Goal: Task Accomplishment & Management: Manage account settings

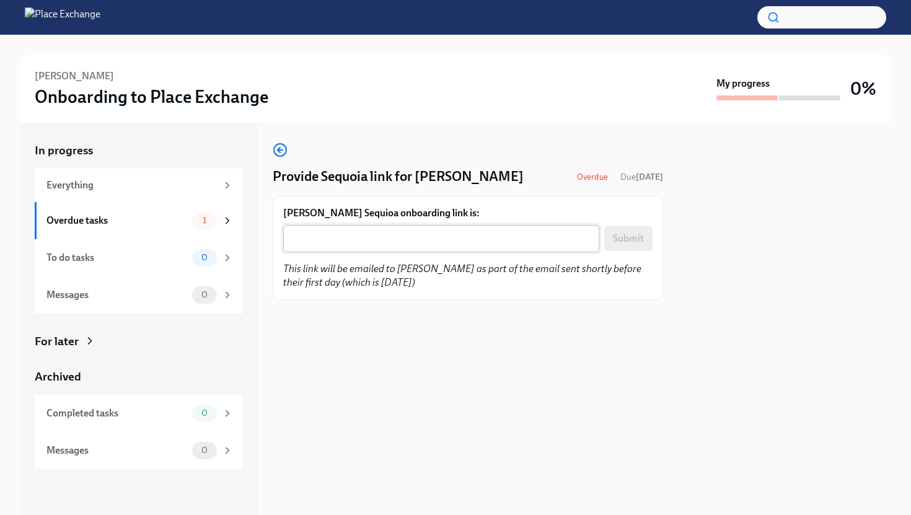
click at [388, 239] on textarea "Natasha Clarke's Sequioa onboarding link is:" at bounding box center [441, 238] width 301 height 15
paste textarea "https://px.sequoia.com/onboard/gacc-e5540e80-841b-11f0-b50c-6586b09b5bf6"
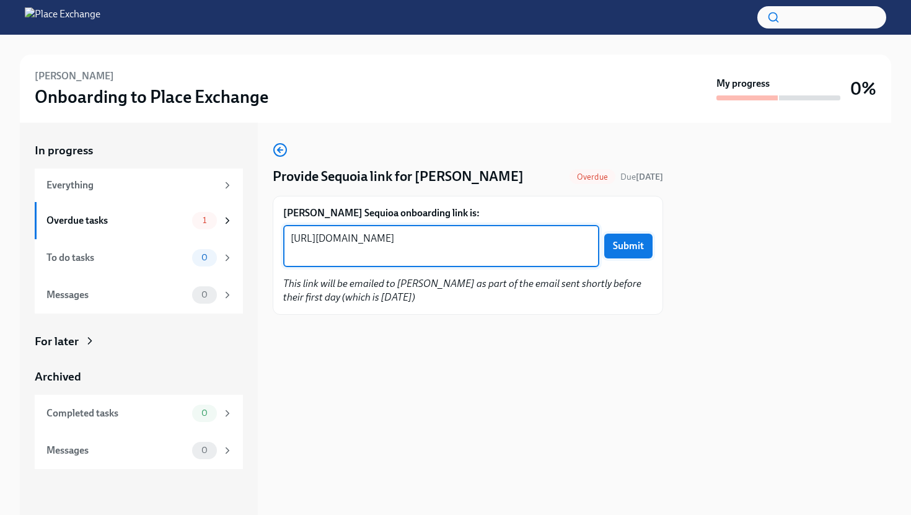
type textarea "https://px.sequoia.com/onboard/gacc-e5540e80-841b-11f0-b50c-6586b09b5bf6"
click at [638, 242] on span "Submit" at bounding box center [628, 246] width 31 height 12
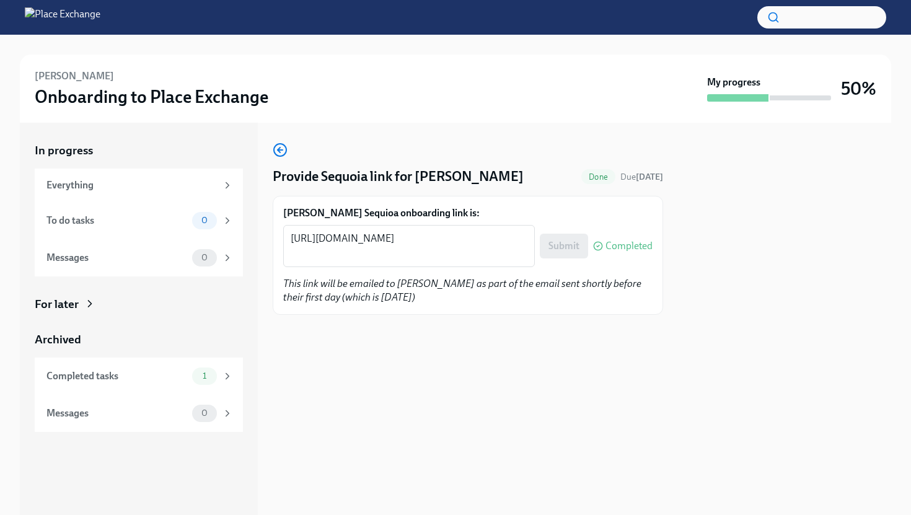
click at [241, 310] on div "For later" at bounding box center [139, 304] width 208 height 16
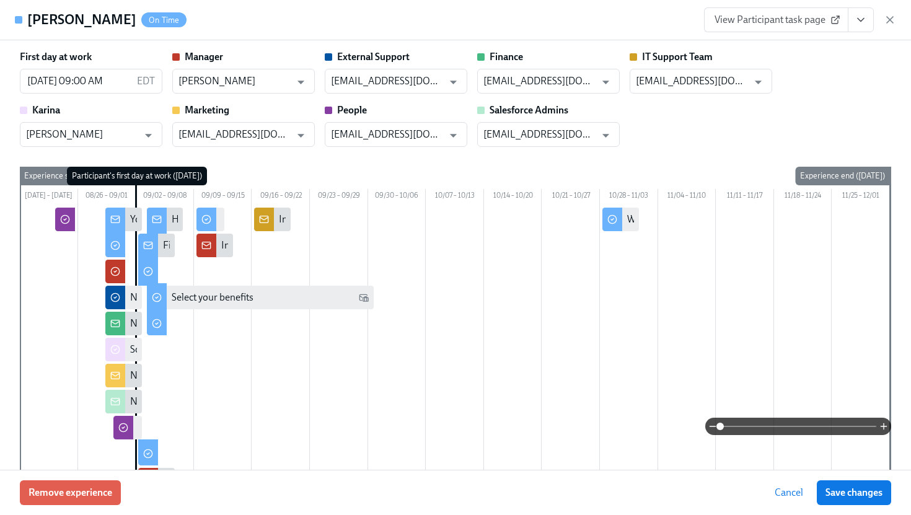
scroll to position [311, 0]
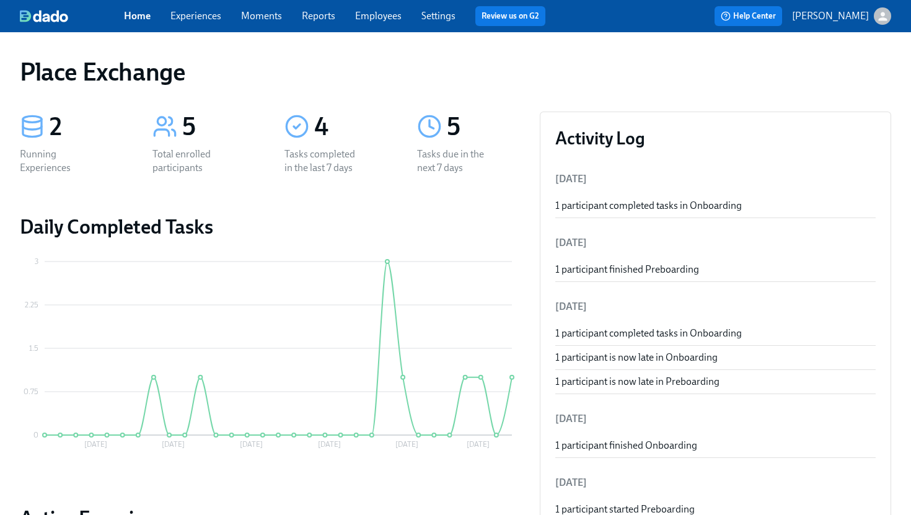
click at [199, 18] on link "Experiences" at bounding box center [195, 16] width 51 height 12
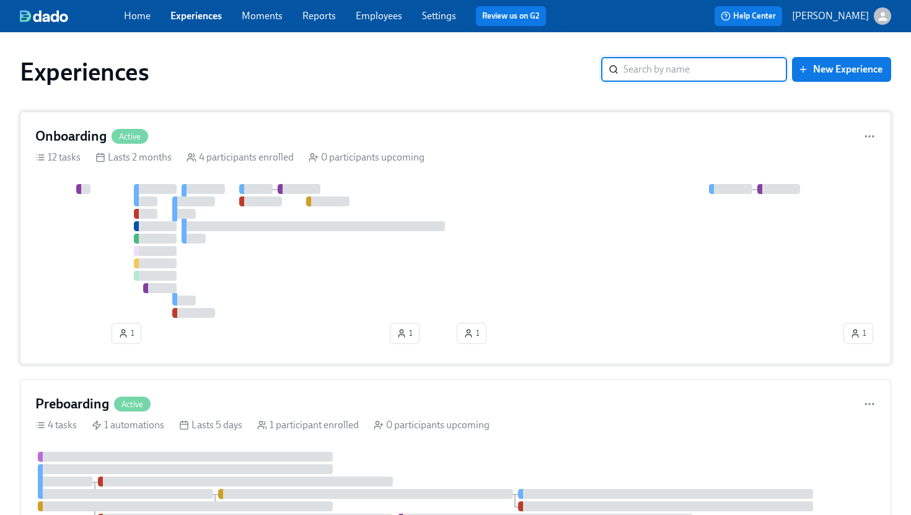
click at [391, 127] on div "Onboarding Active" at bounding box center [455, 136] width 840 height 19
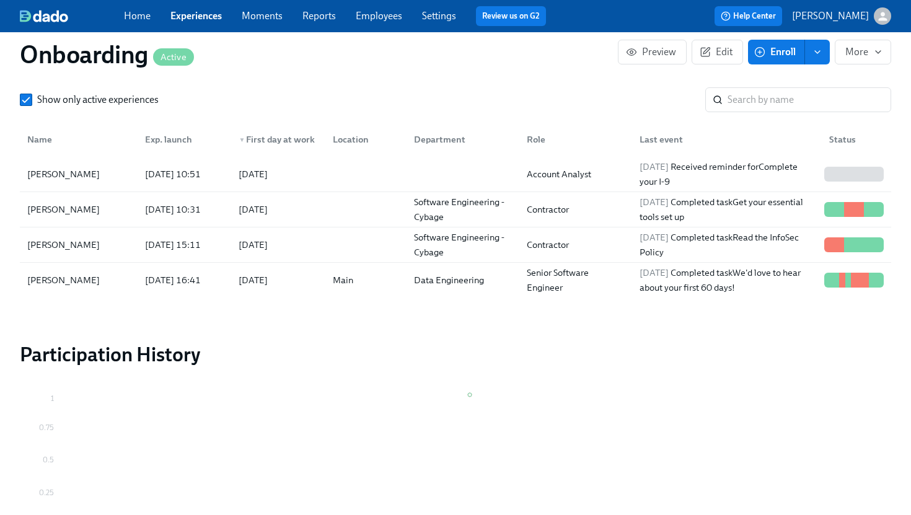
scroll to position [1242, 0]
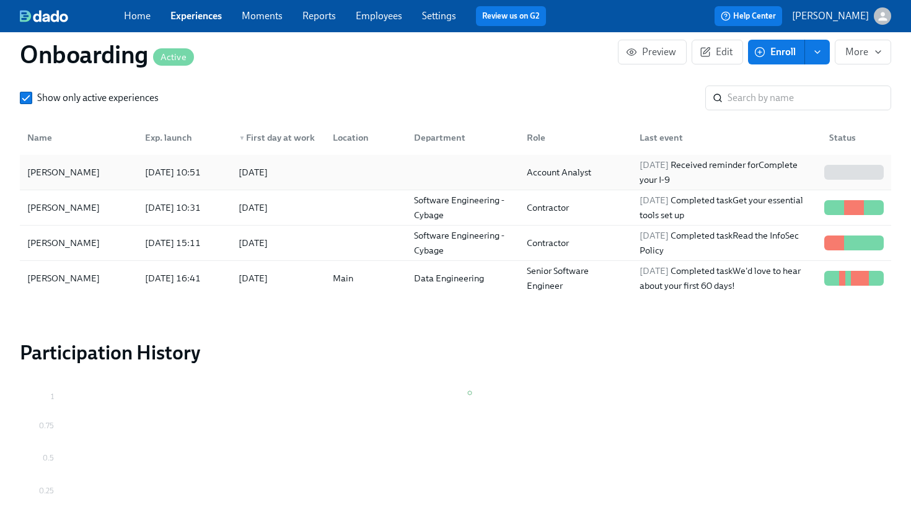
click at [80, 172] on div "[PERSON_NAME]" at bounding box center [63, 172] width 82 height 15
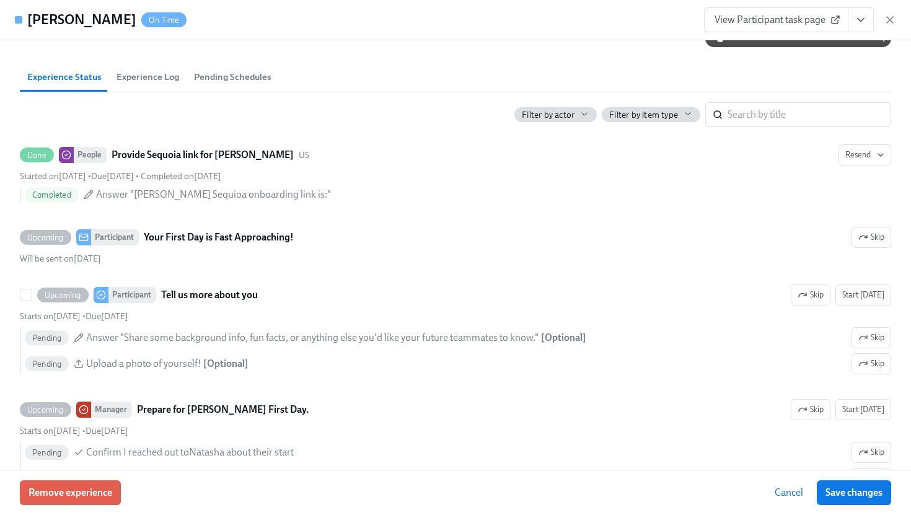
scroll to position [493, 0]
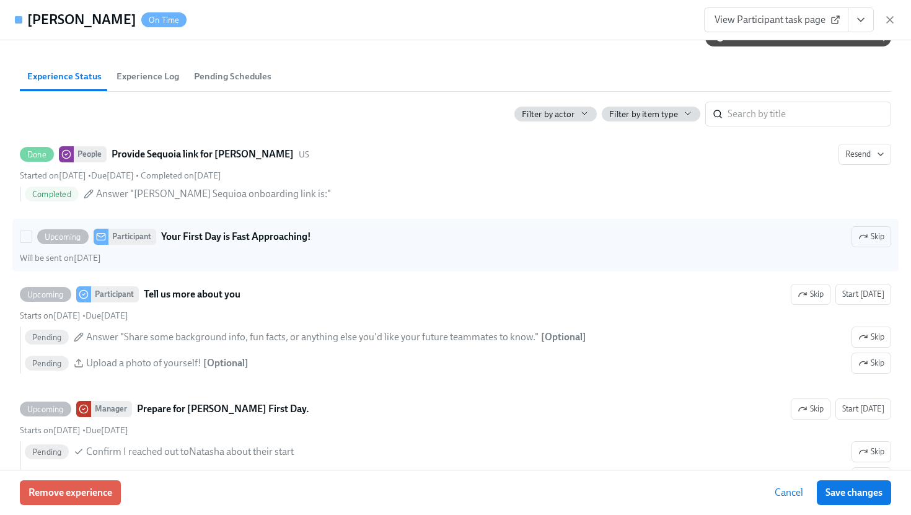
click at [292, 244] on strong "Your First Day is Fast Approaching!" at bounding box center [236, 236] width 150 height 15
click at [32, 242] on input "Upcoming Participant Your First Day is Fast Approaching! Skip Will be sent on A…" at bounding box center [25, 236] width 11 height 11
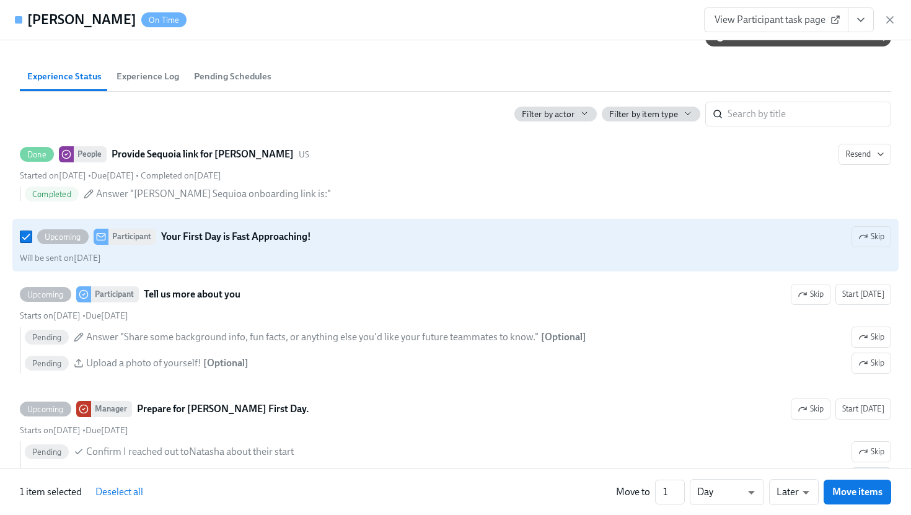
click at [292, 244] on strong "Your First Day is Fast Approaching!" at bounding box center [236, 236] width 150 height 15
click at [32, 242] on input "Upcoming Participant Your First Day is Fast Approaching! Skip Will be sent on A…" at bounding box center [25, 236] width 11 height 11
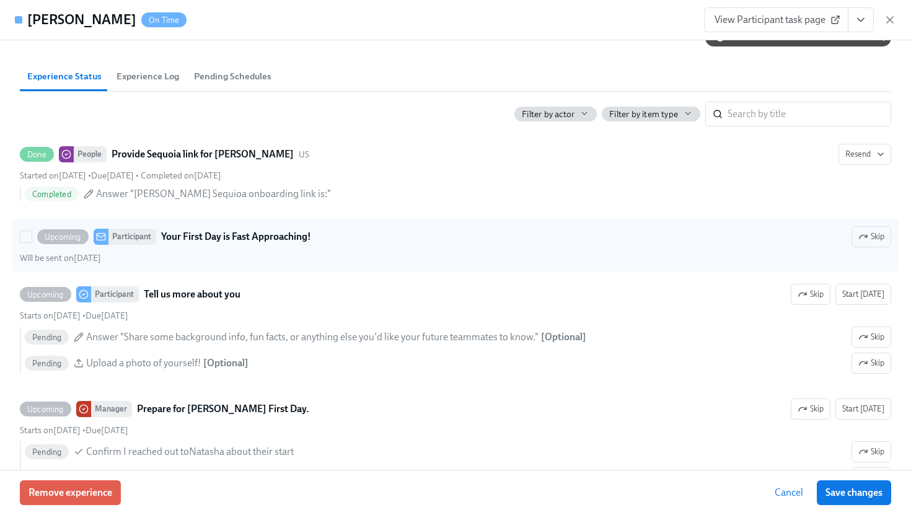
click at [292, 244] on strong "Your First Day is Fast Approaching!" at bounding box center [236, 236] width 150 height 15
click at [32, 242] on input "Upcoming Participant Your First Day is Fast Approaching! Skip Will be sent on A…" at bounding box center [25, 236] width 11 height 11
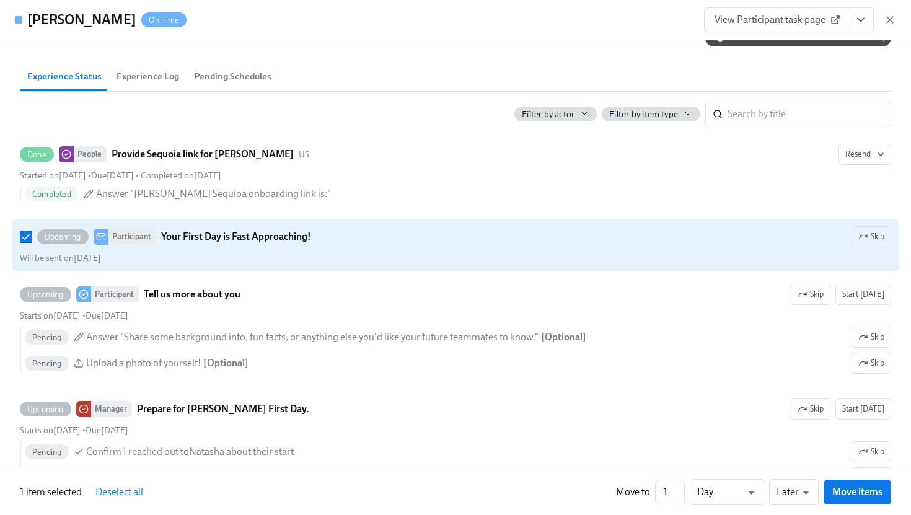
click at [293, 244] on strong "Your First Day is Fast Approaching!" at bounding box center [236, 236] width 150 height 15
click at [32, 242] on input "Upcoming Participant Your First Day is Fast Approaching! Skip Will be sent on A…" at bounding box center [25, 236] width 11 height 11
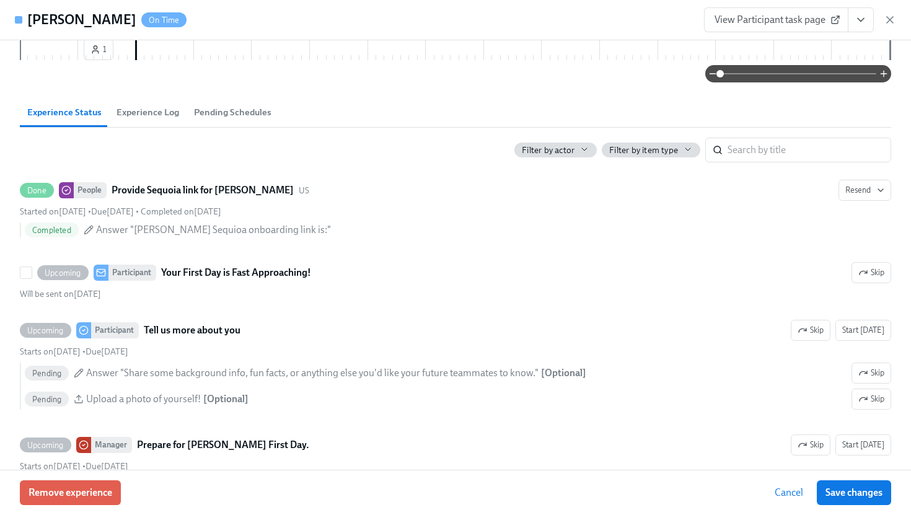
scroll to position [458, 0]
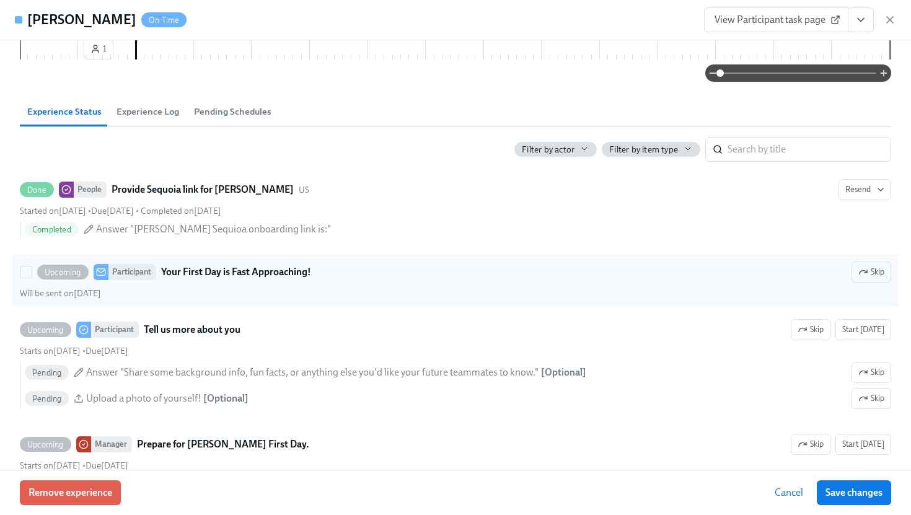
click at [377, 283] on div "Upcoming Participant Your First Day is Fast Approaching! Skip" at bounding box center [455, 271] width 871 height 21
click at [32, 278] on input "Upcoming Participant Your First Day is Fast Approaching! Skip Will be sent on A…" at bounding box center [25, 271] width 11 height 11
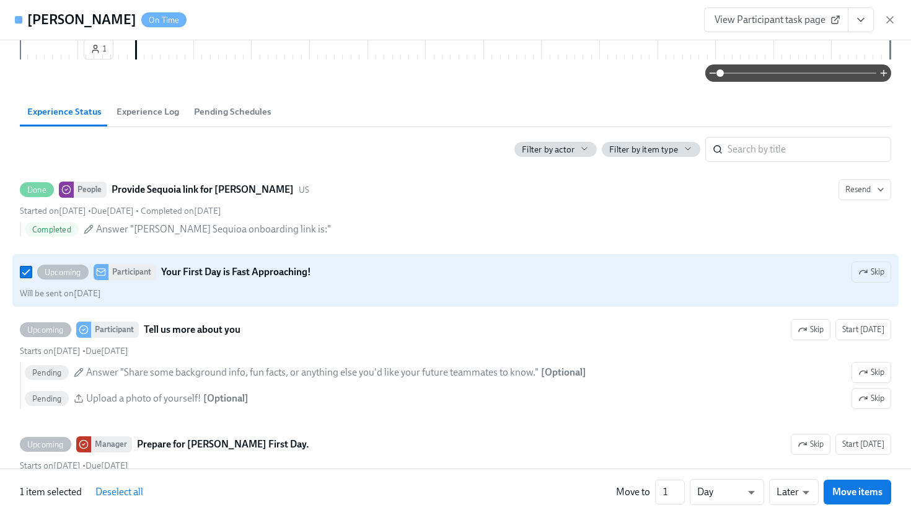
click at [761, 283] on div "Upcoming Participant Your First Day is Fast Approaching! Skip" at bounding box center [455, 271] width 871 height 21
click at [32, 278] on input "Upcoming Participant Your First Day is Fast Approaching! Skip Will be sent on A…" at bounding box center [25, 271] width 11 height 11
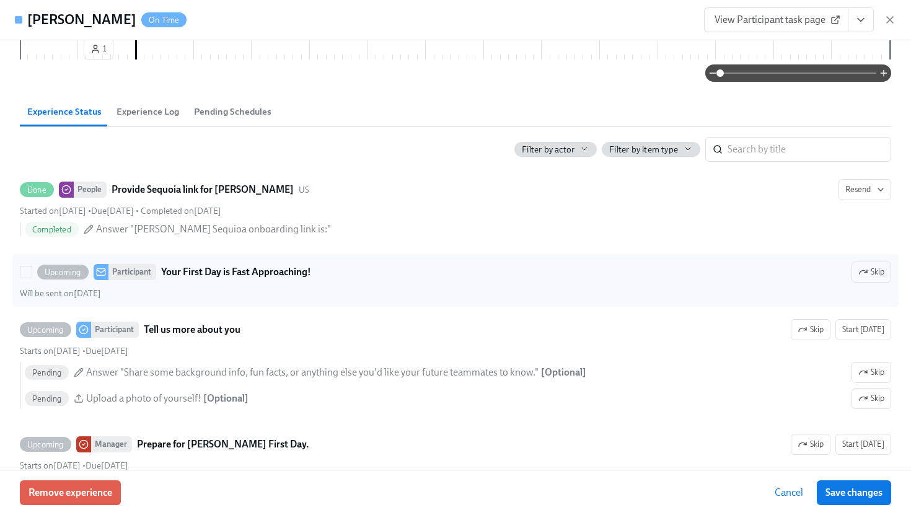
click at [305, 279] on strong "Your First Day is Fast Approaching!" at bounding box center [236, 272] width 150 height 15
click at [32, 278] on input "Upcoming Participant Your First Day is Fast Approaching! Skip Will be sent on A…" at bounding box center [25, 271] width 11 height 11
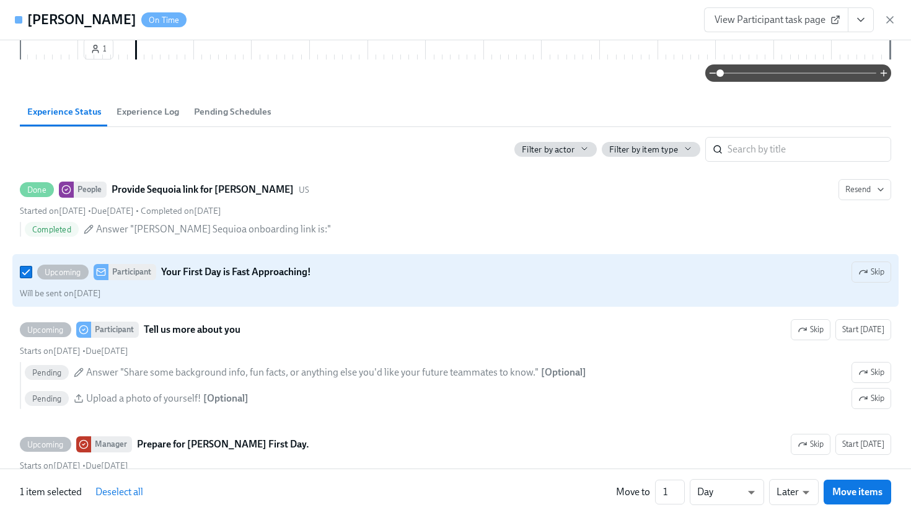
click at [305, 279] on strong "Your First Day is Fast Approaching!" at bounding box center [236, 272] width 150 height 15
click at [32, 278] on input "Upcoming Participant Your First Day is Fast Approaching! Skip Will be sent on A…" at bounding box center [25, 271] width 11 height 11
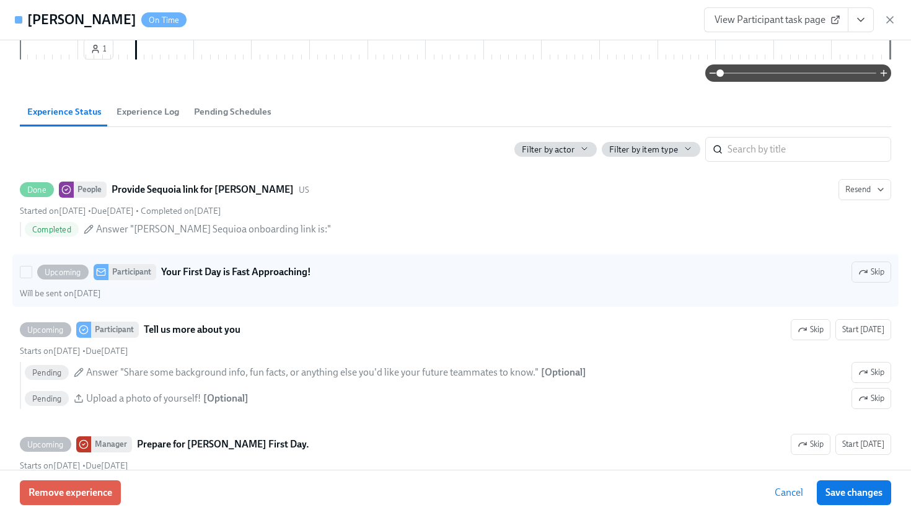
click at [428, 283] on div "Upcoming Participant Your First Day is Fast Approaching! Skip" at bounding box center [455, 271] width 871 height 21
click at [32, 278] on input "Upcoming Participant Your First Day is Fast Approaching! Skip Will be sent on A…" at bounding box center [25, 271] width 11 height 11
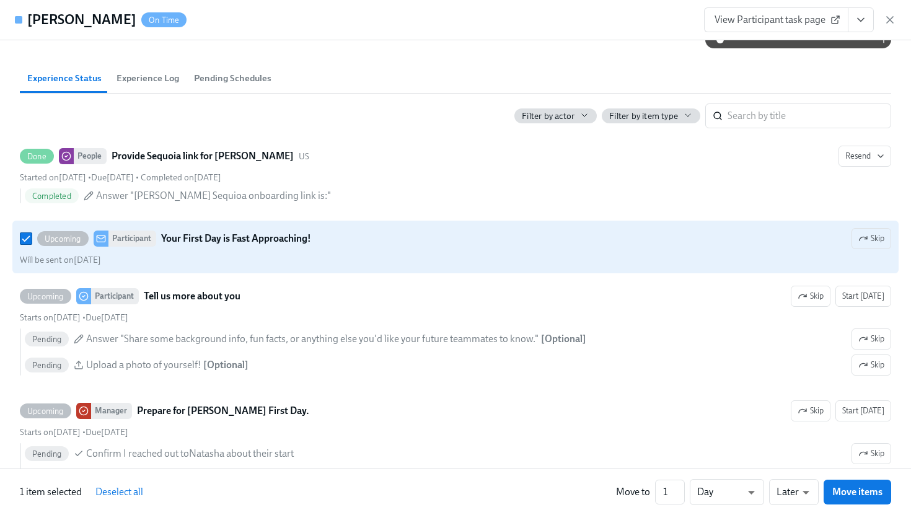
scroll to position [493, 0]
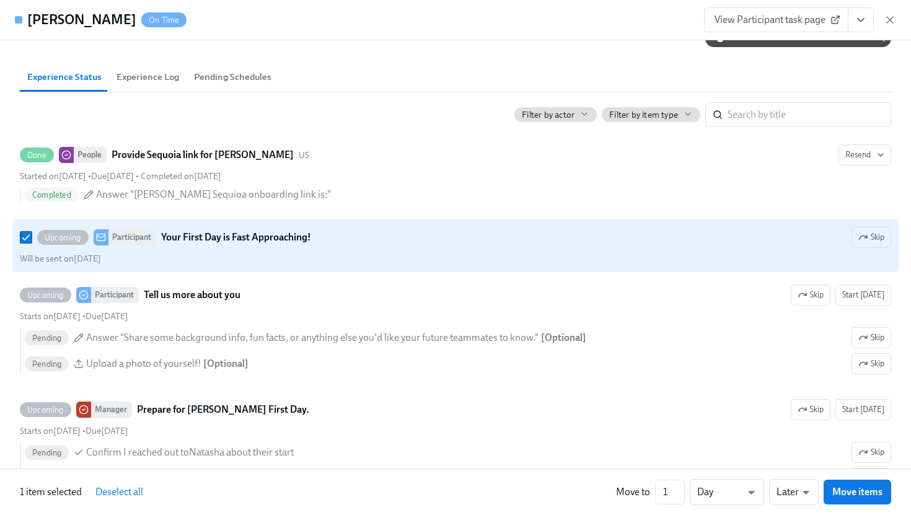
click at [269, 245] on strong "Your First Day is Fast Approaching!" at bounding box center [236, 237] width 150 height 15
click at [32, 243] on input "Upcoming Participant Your First Day is Fast Approaching! Skip Will be sent on A…" at bounding box center [25, 237] width 11 height 11
checkbox input "false"
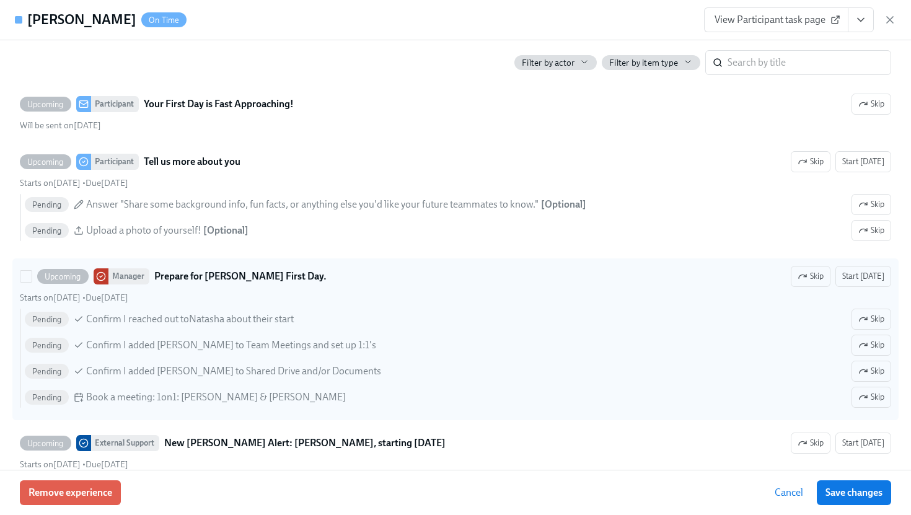
scroll to position [626, 0]
click at [877, 282] on span "Start [DATE]" at bounding box center [863, 276] width 42 height 12
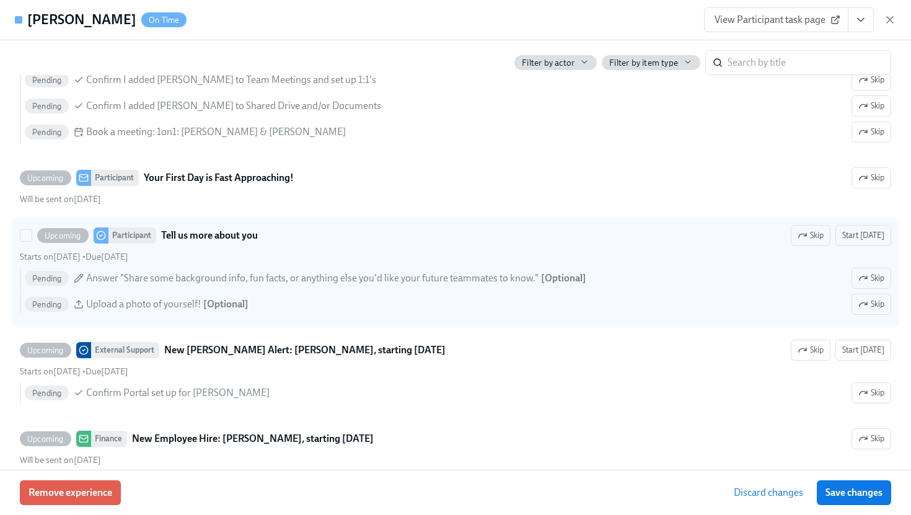
scroll to position [740, 0]
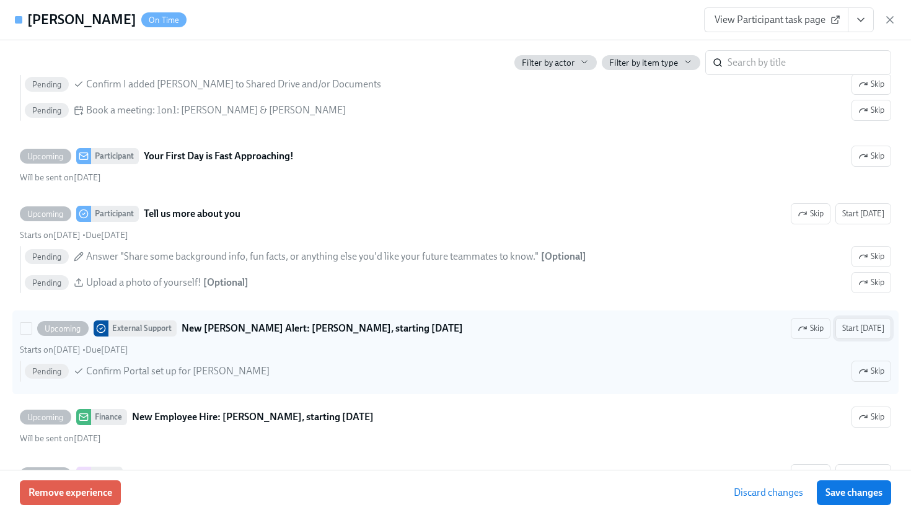
click at [880, 335] on span "Start [DATE]" at bounding box center [863, 328] width 42 height 12
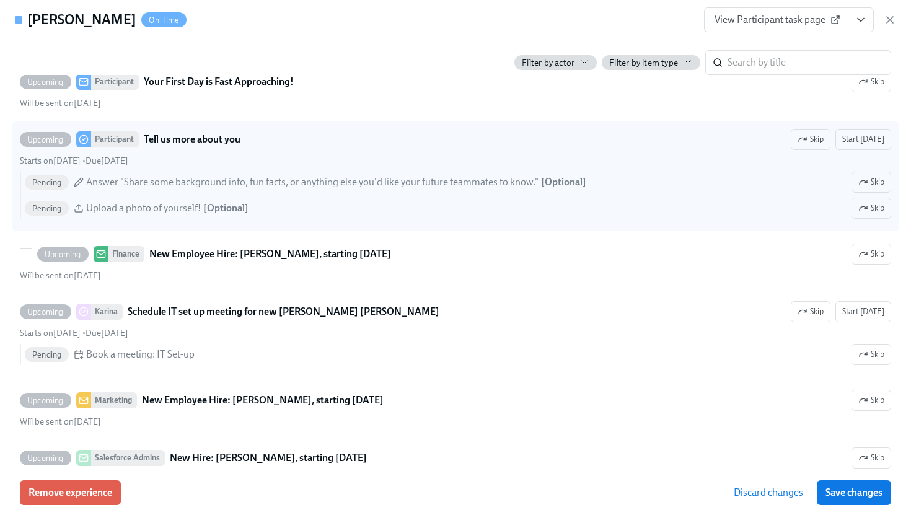
scroll to position [878, 0]
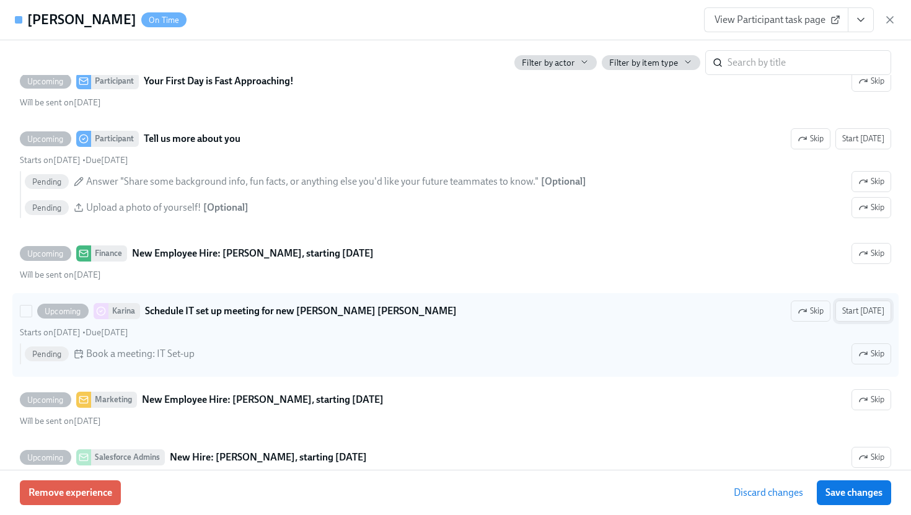
click at [880, 317] on span "Start [DATE]" at bounding box center [863, 311] width 42 height 12
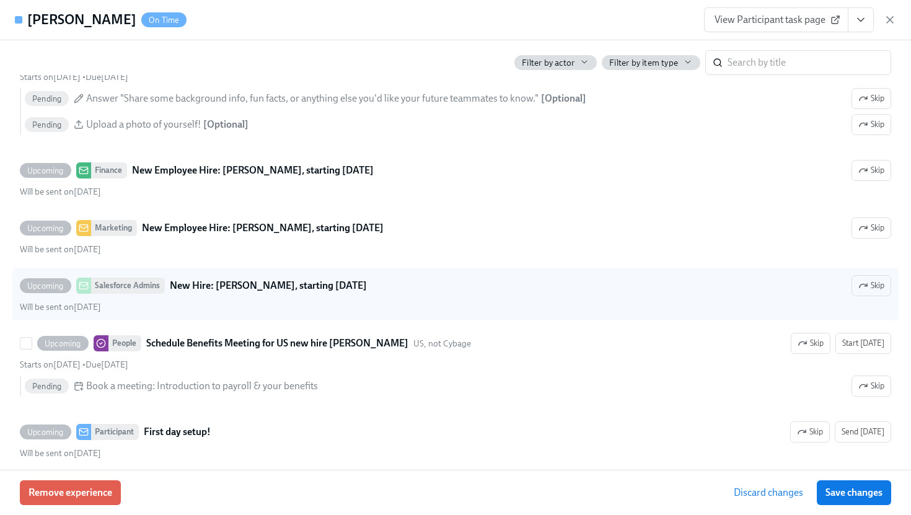
scroll to position [1024, 0]
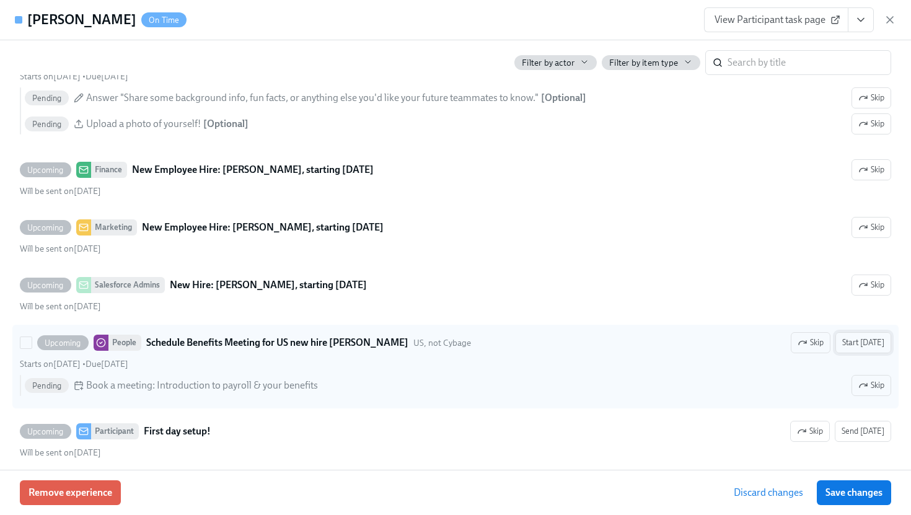
click at [881, 349] on span "Start [DATE]" at bounding box center [863, 342] width 42 height 12
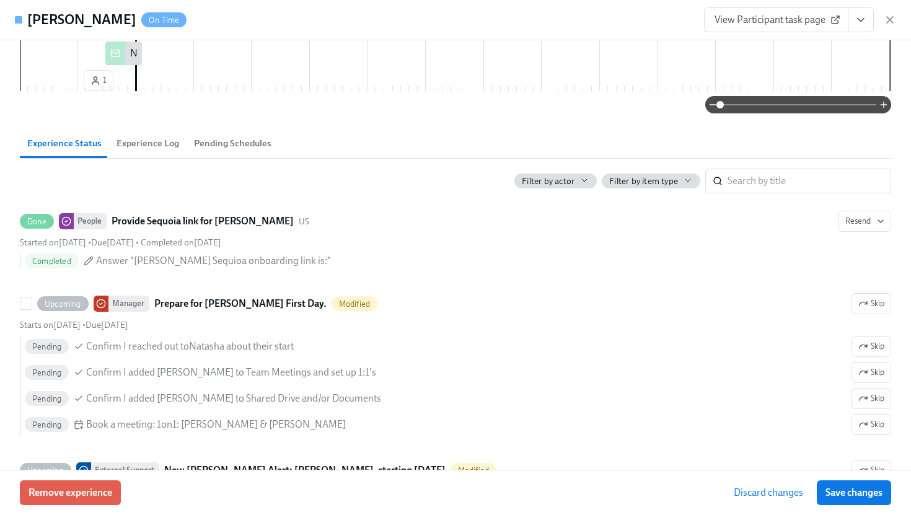
scroll to position [379, 0]
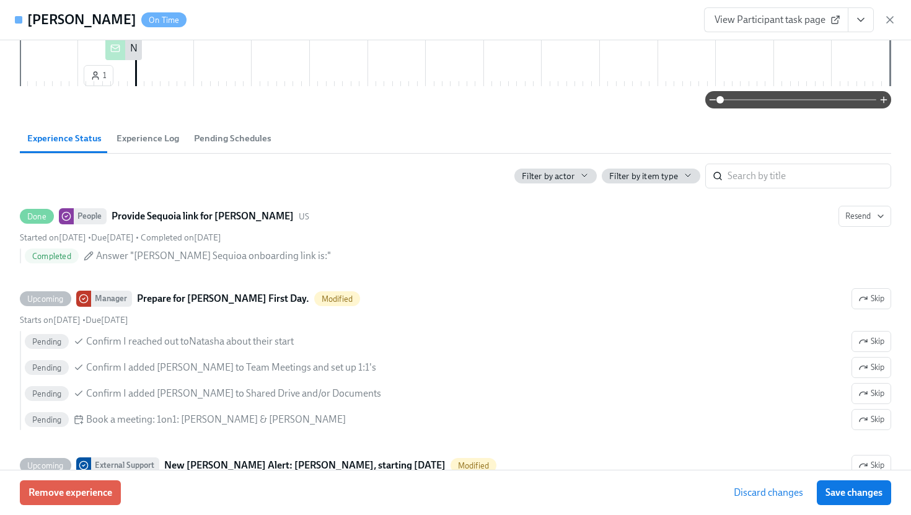
click at [241, 146] on span "Pending Schedules" at bounding box center [232, 138] width 77 height 14
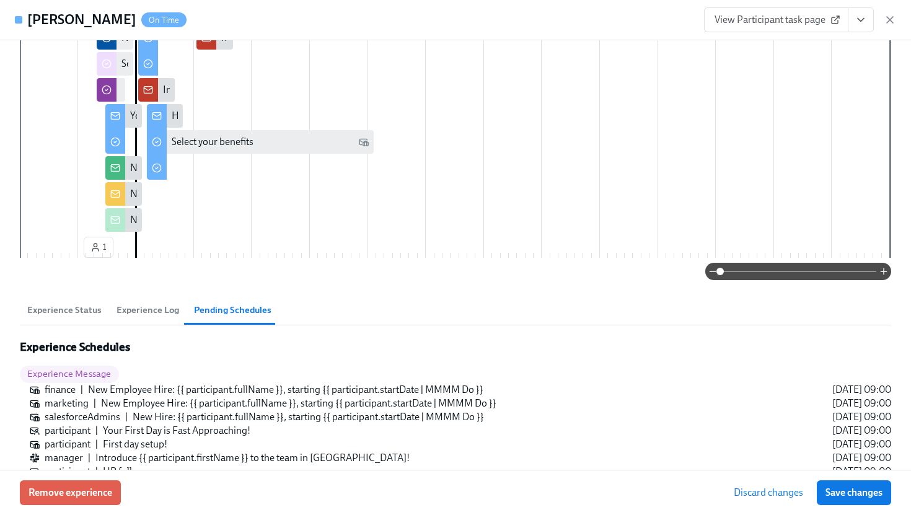
scroll to position [226, 0]
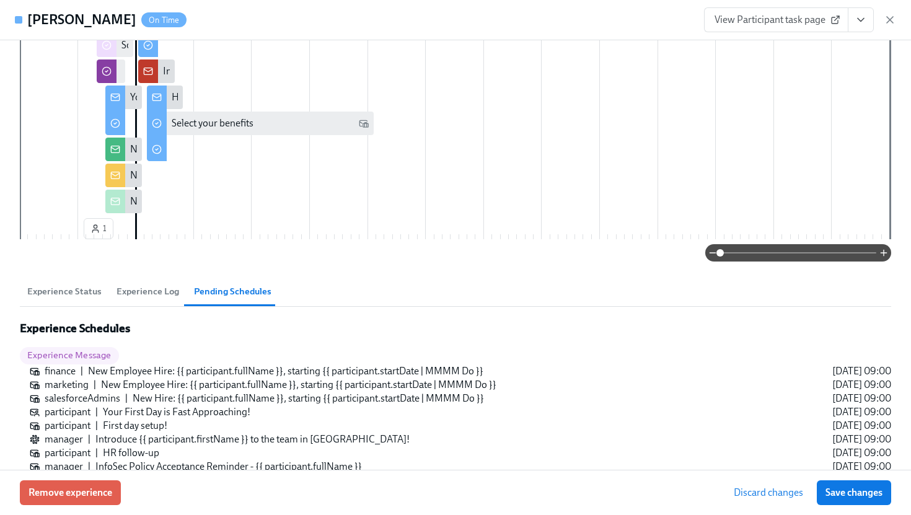
click at [144, 299] on span "Experience Log" at bounding box center [147, 291] width 63 height 14
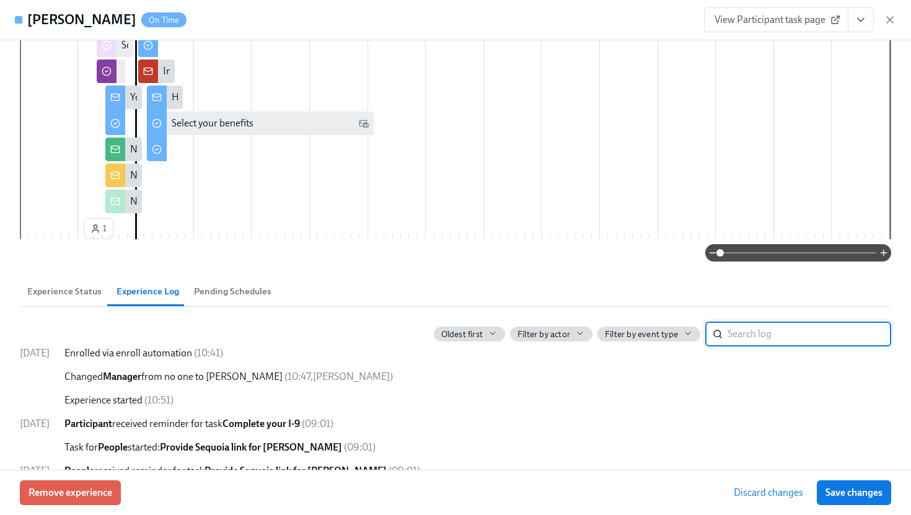
click at [55, 299] on span "Experience Status" at bounding box center [64, 291] width 74 height 14
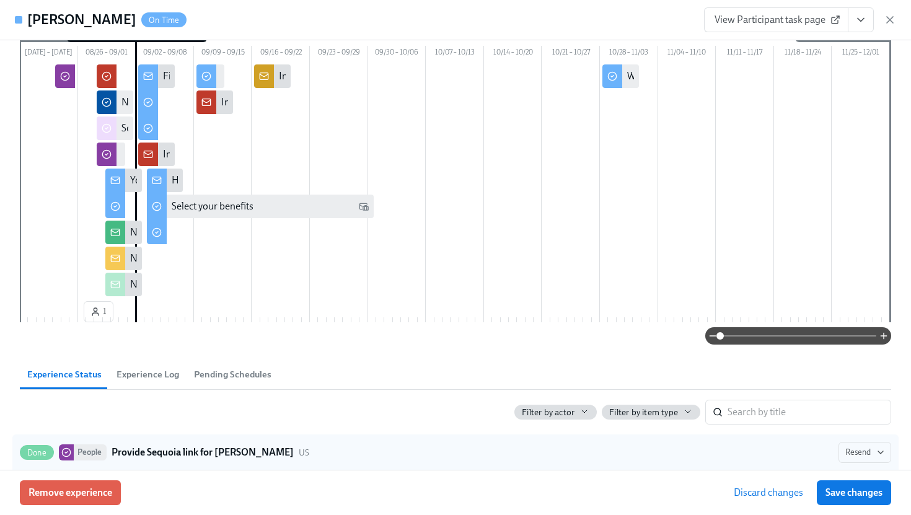
scroll to position [0, 0]
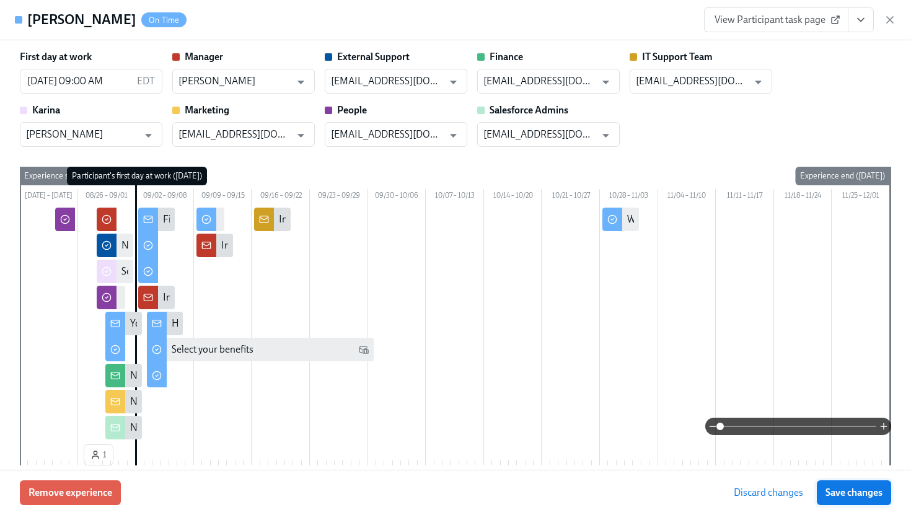
click at [853, 487] on span "Save changes" at bounding box center [853, 492] width 57 height 12
click at [774, 19] on span "View Participant task page" at bounding box center [775, 20] width 123 height 12
click at [888, 14] on icon "button" at bounding box center [889, 20] width 12 height 12
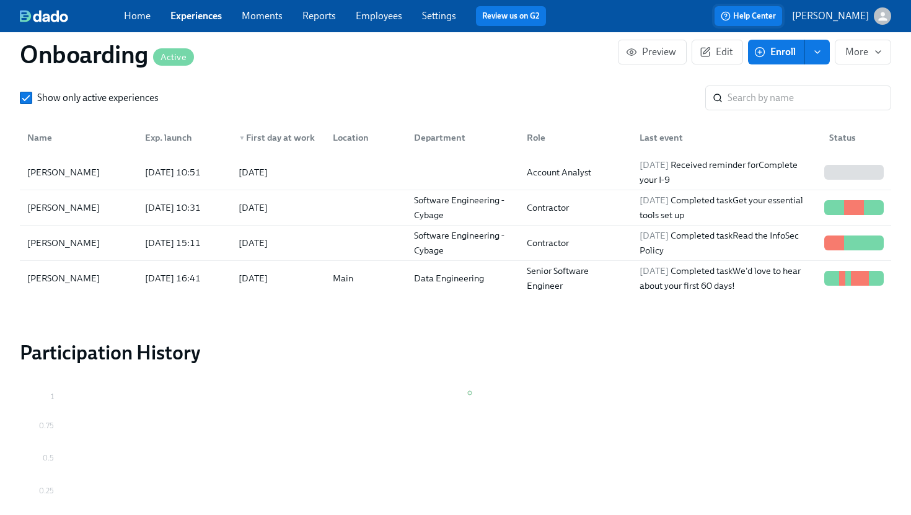
click at [772, 14] on span "Help Center" at bounding box center [748, 16] width 55 height 12
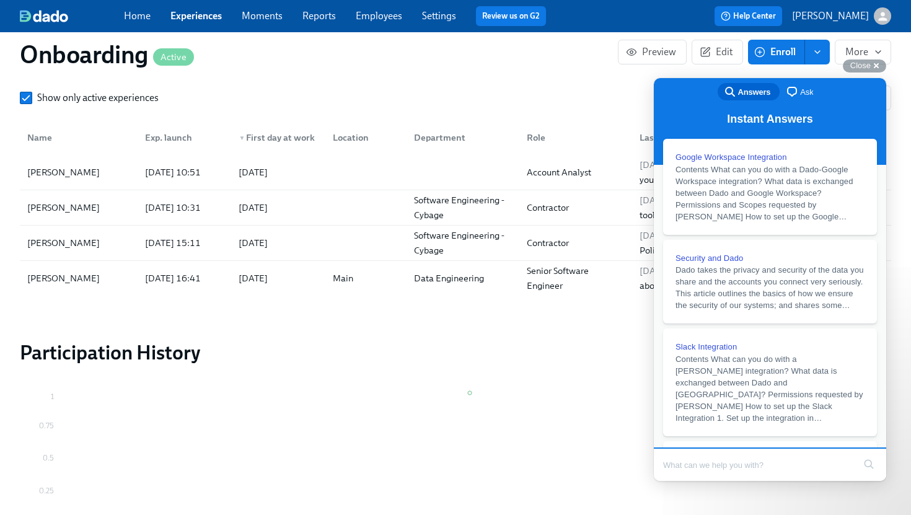
click at [555, 79] on section "Participants 4 total participants Participant IT Support Team Karina Marketing …" at bounding box center [455, 141] width 871 height 318
click at [736, 466] on input "Search Doc articles" at bounding box center [758, 465] width 191 height 26
type input "how can I send messages early in an experience"
click button "search" at bounding box center [869, 464] width 20 height 20
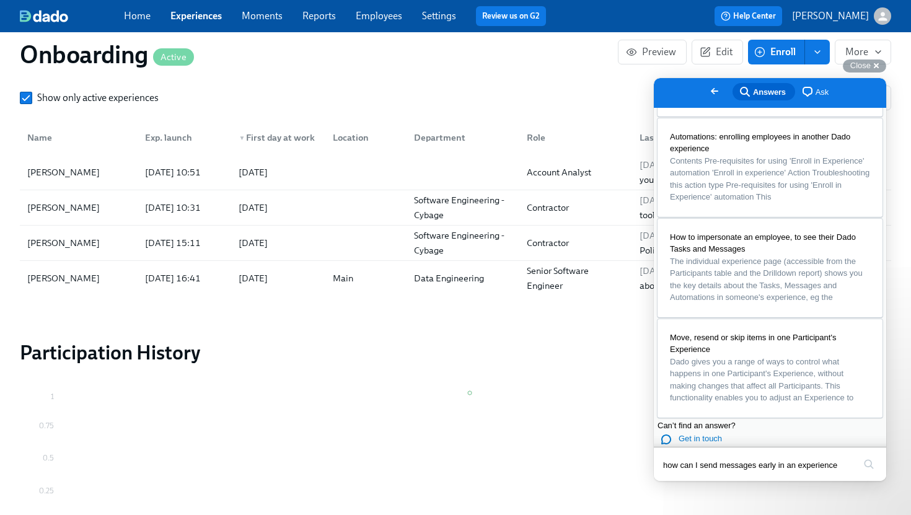
scroll to position [788, 0]
click at [783, 357] on span "Dado gives you a range of ways to control what happens in one Participant's Exp…" at bounding box center [761, 380] width 183 height 46
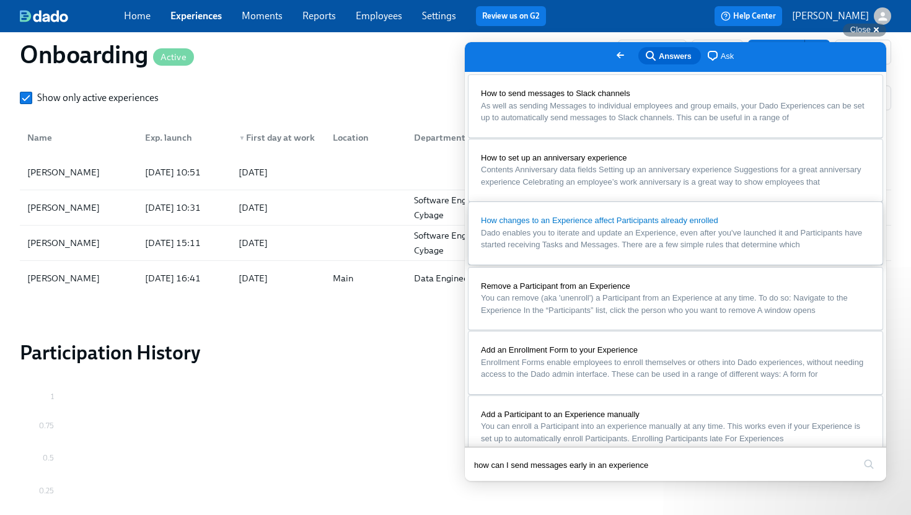
scroll to position [0, 0]
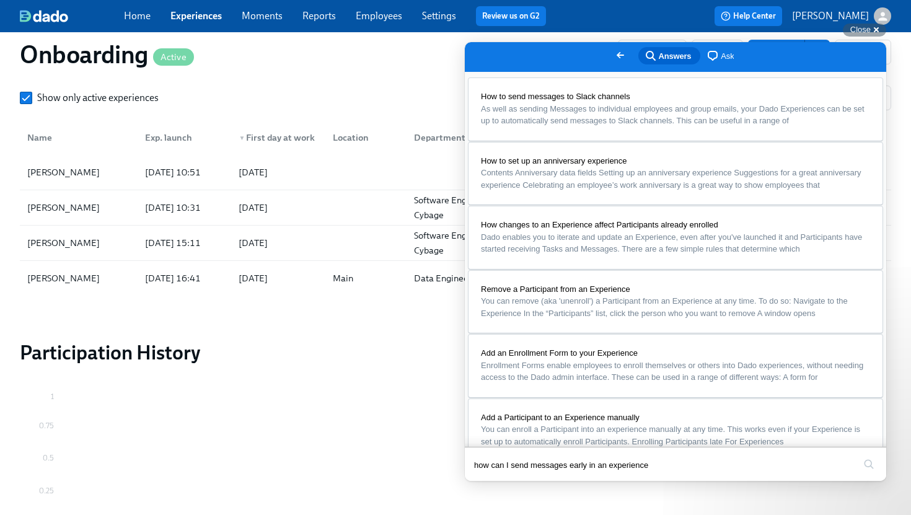
scroll to position [471, 0]
click at [405, 388] on section "Participation History Aug 2025 0 0.25 0.5 0.75 1" at bounding box center [455, 442] width 871 height 204
click at [363, 377] on section "Participation History Aug 2025 0 0.25 0.5 0.75 1" at bounding box center [455, 442] width 871 height 204
click at [488, 481] on button "Close" at bounding box center [476, 489] width 22 height 16
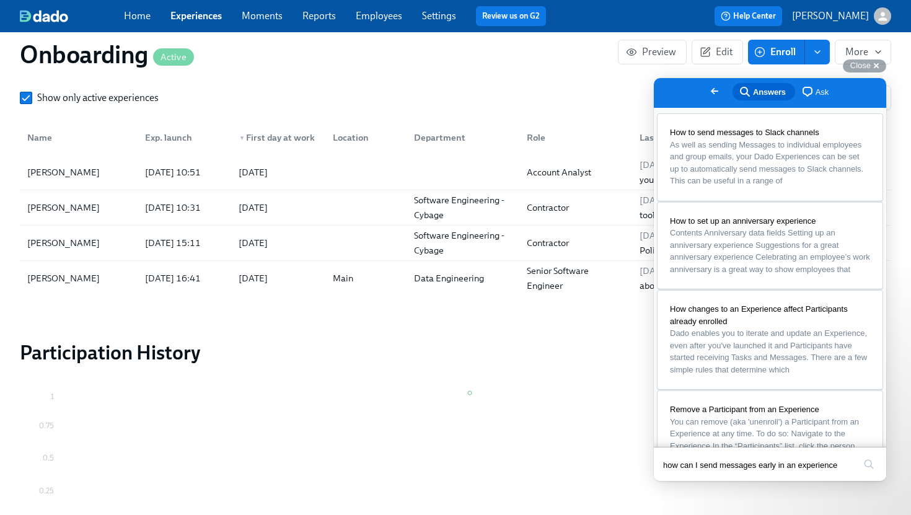
click at [707, 90] on span "Go back" at bounding box center [714, 91] width 15 height 15
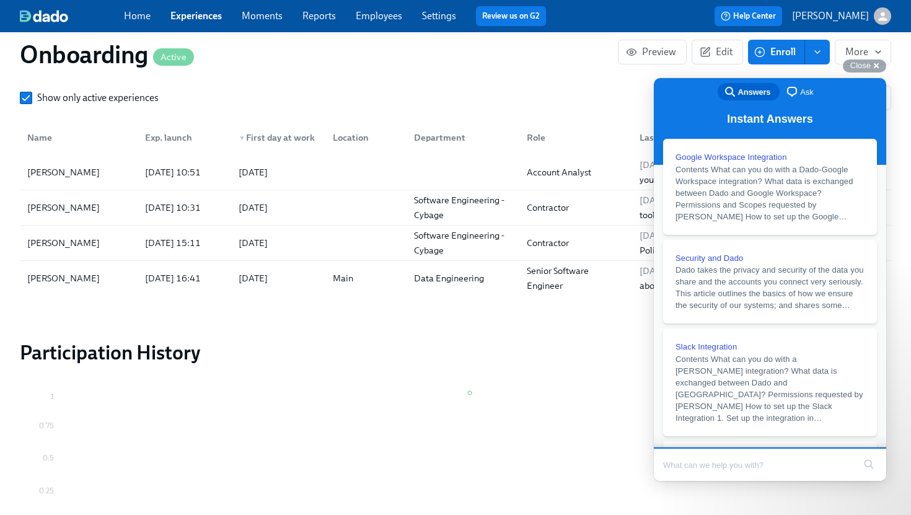
click at [390, 358] on h2 "Participation History" at bounding box center [455, 352] width 871 height 25
click at [208, 15] on link "Experiences" at bounding box center [195, 16] width 51 height 12
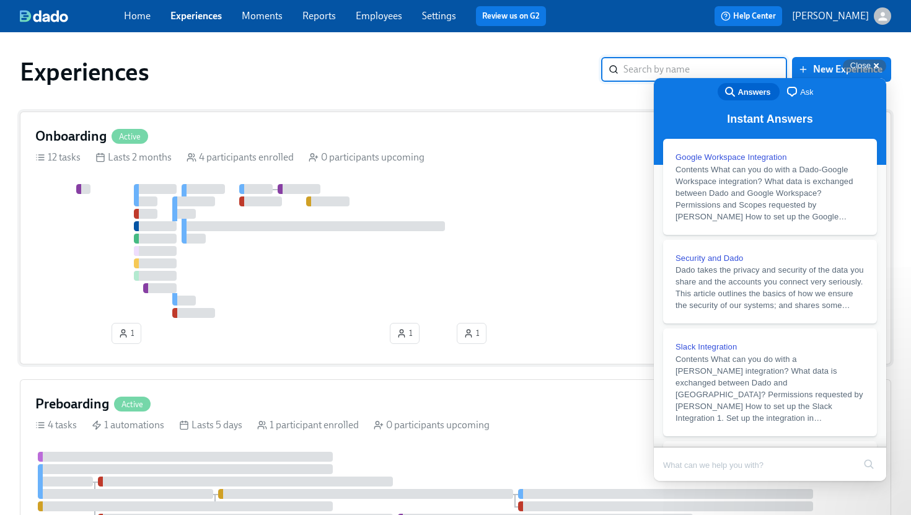
click at [308, 129] on div "Onboarding Active" at bounding box center [455, 136] width 840 height 19
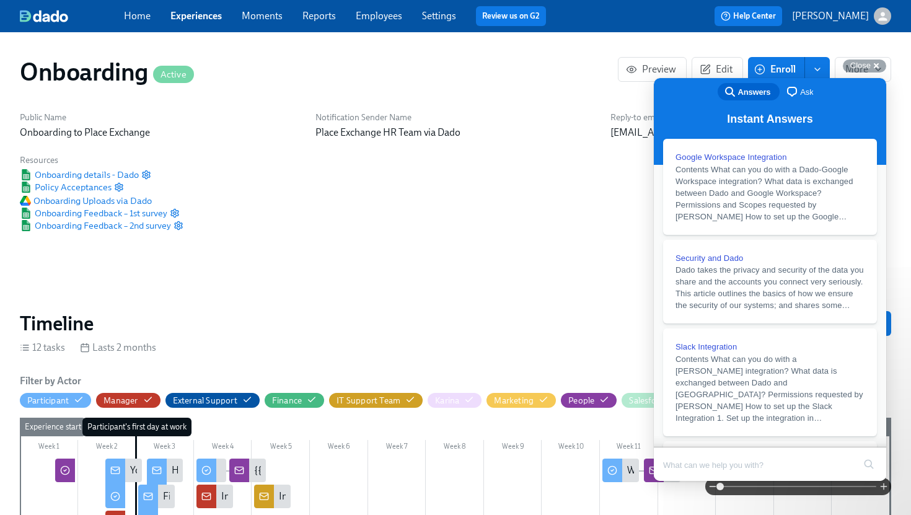
scroll to position [0, 1953]
click at [823, 66] on span "enroll" at bounding box center [817, 69] width 12 height 12
click at [597, 151] on div "Public Name Onboarding to Place Exchange Notification Sender Name Place Exchang…" at bounding box center [455, 171] width 886 height 135
click at [702, 90] on div "search-medium Answers chat-square Ask" at bounding box center [770, 93] width 232 height 30
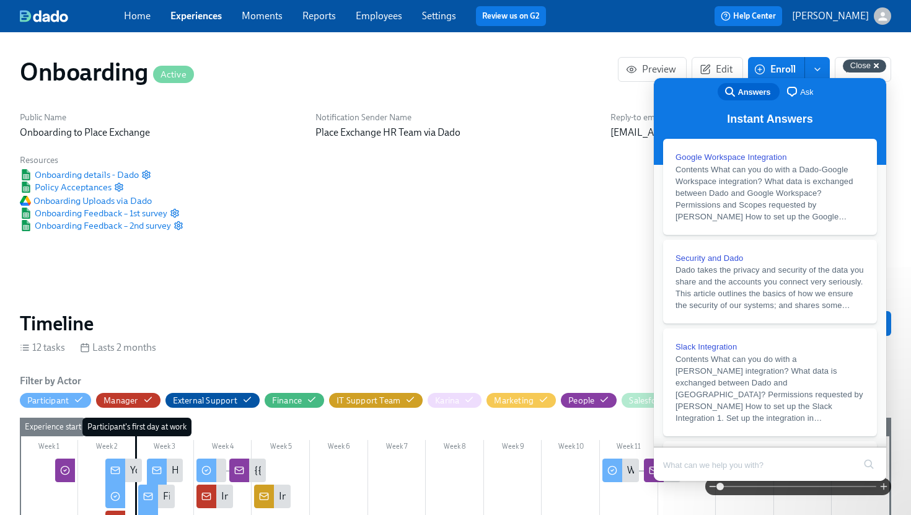
click at [877, 64] on div "Close cross-small" at bounding box center [864, 65] width 43 height 13
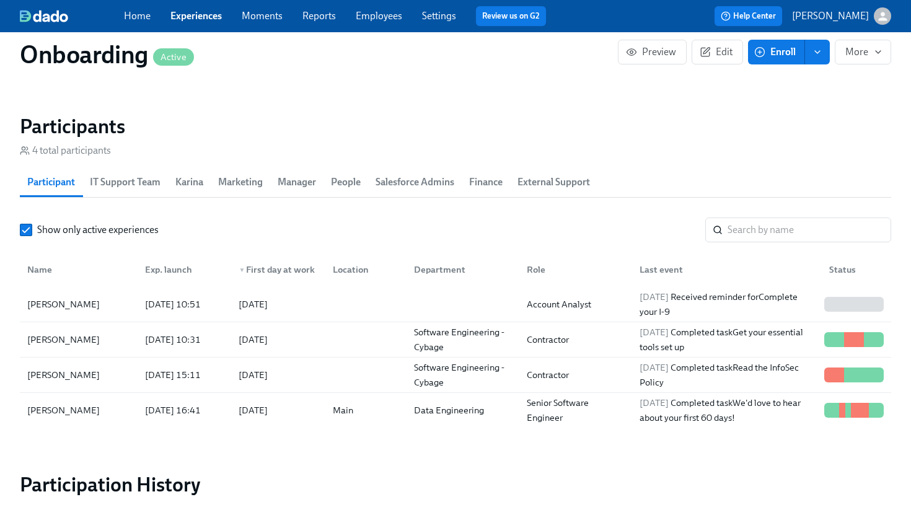
scroll to position [1112, 0]
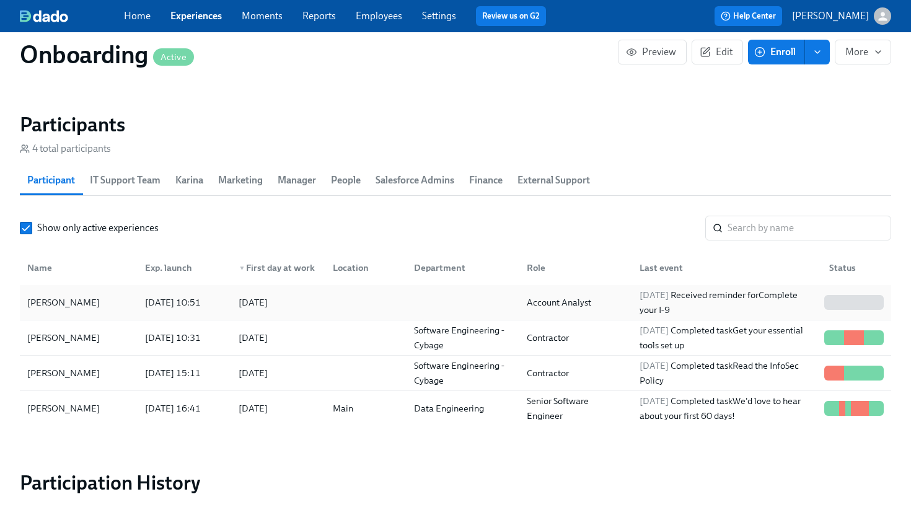
click at [79, 302] on div "[PERSON_NAME]" at bounding box center [63, 302] width 82 height 15
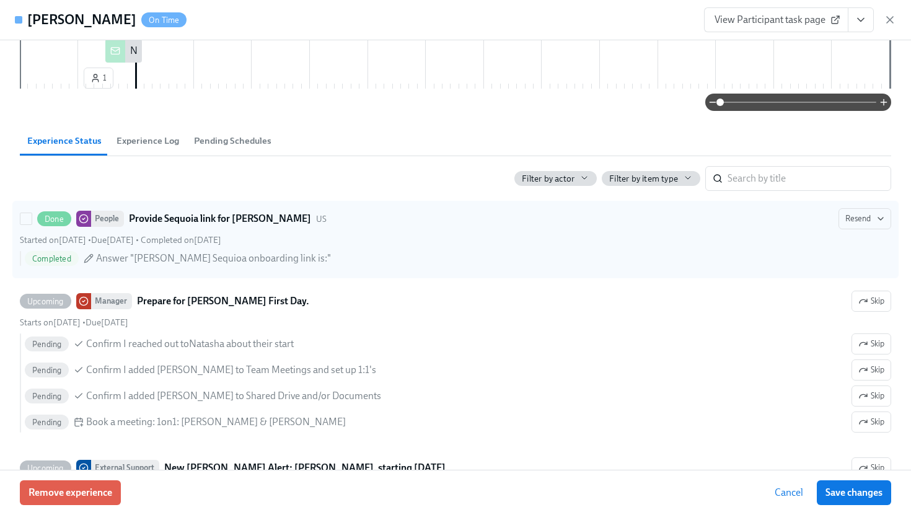
scroll to position [378, 0]
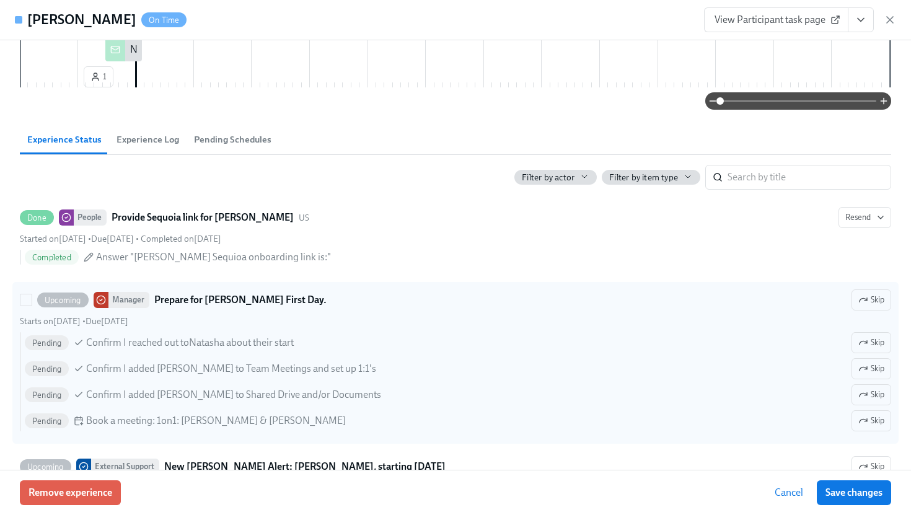
click at [225, 307] on strong "Prepare for [PERSON_NAME] First Day." at bounding box center [240, 299] width 172 height 15
click at [32, 305] on input "Upcoming Manager Prepare for Natasha Clarke's First Day. Skip Starts on August …" at bounding box center [25, 299] width 11 height 11
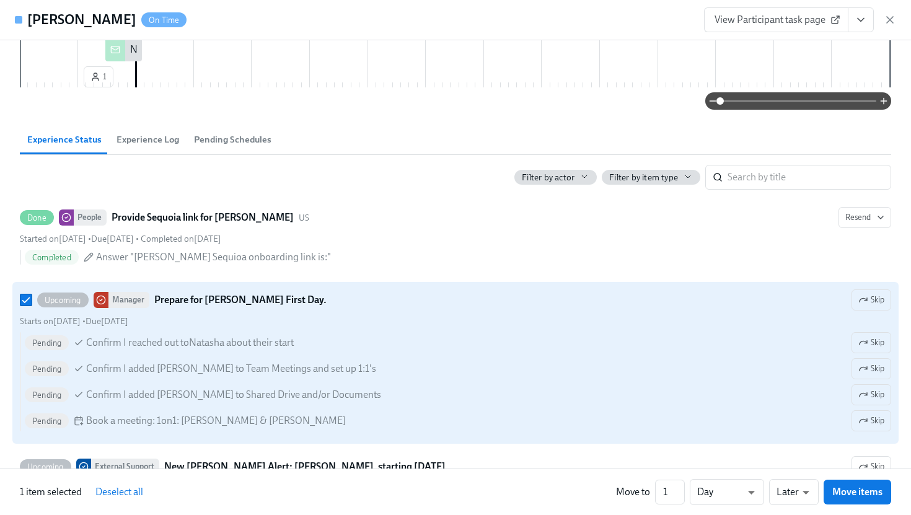
click at [225, 307] on strong "Prepare for [PERSON_NAME] First Day." at bounding box center [240, 299] width 172 height 15
click at [32, 305] on input "Upcoming Manager Prepare for Natasha Clarke's First Day. Skip Starts on August …" at bounding box center [25, 299] width 11 height 11
checkbox input "false"
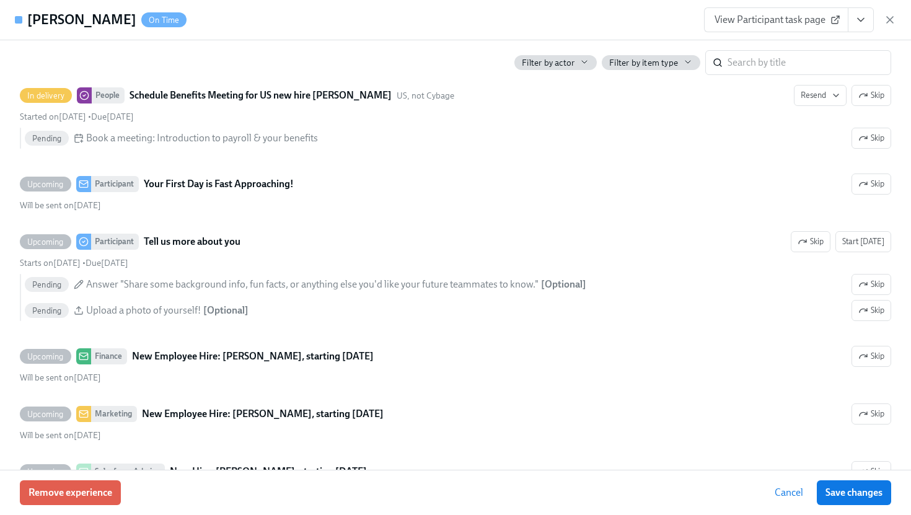
scroll to position [0, 2447]
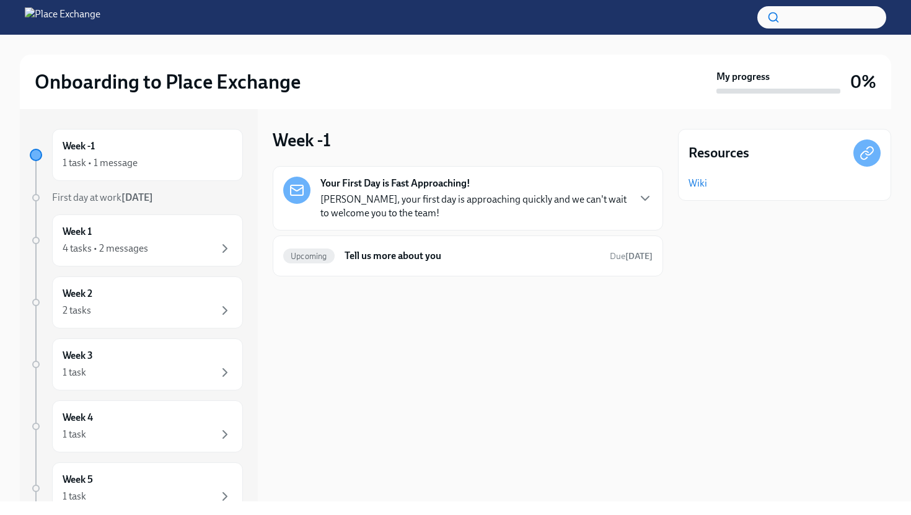
click at [468, 194] on p "Natasha, your first day is approaching quickly and we can't wait to welcome you…" at bounding box center [473, 206] width 307 height 27
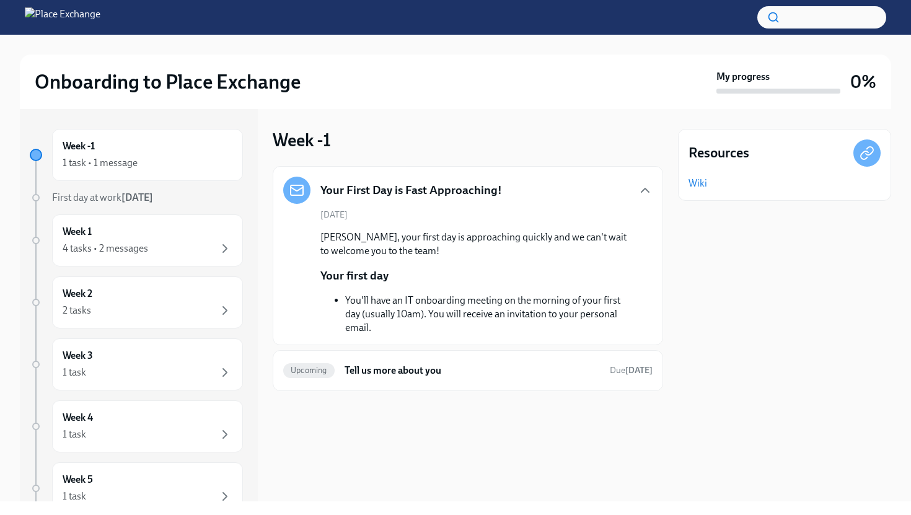
click at [442, 275] on div "Natasha, your first day is approaching quickly and we can't wait to welcome you…" at bounding box center [476, 282] width 312 height 104
click at [210, 242] on div "4 tasks • 2 messages" at bounding box center [148, 248] width 170 height 15
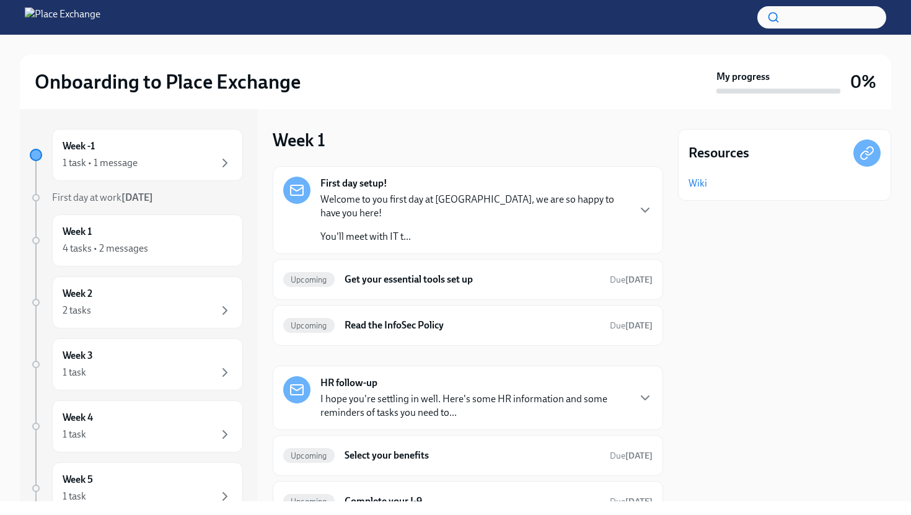
click at [697, 186] on link "Wiki" at bounding box center [697, 184] width 19 height 14
click at [702, 183] on link "Wiki" at bounding box center [697, 184] width 19 height 14
